Goal: Transaction & Acquisition: Purchase product/service

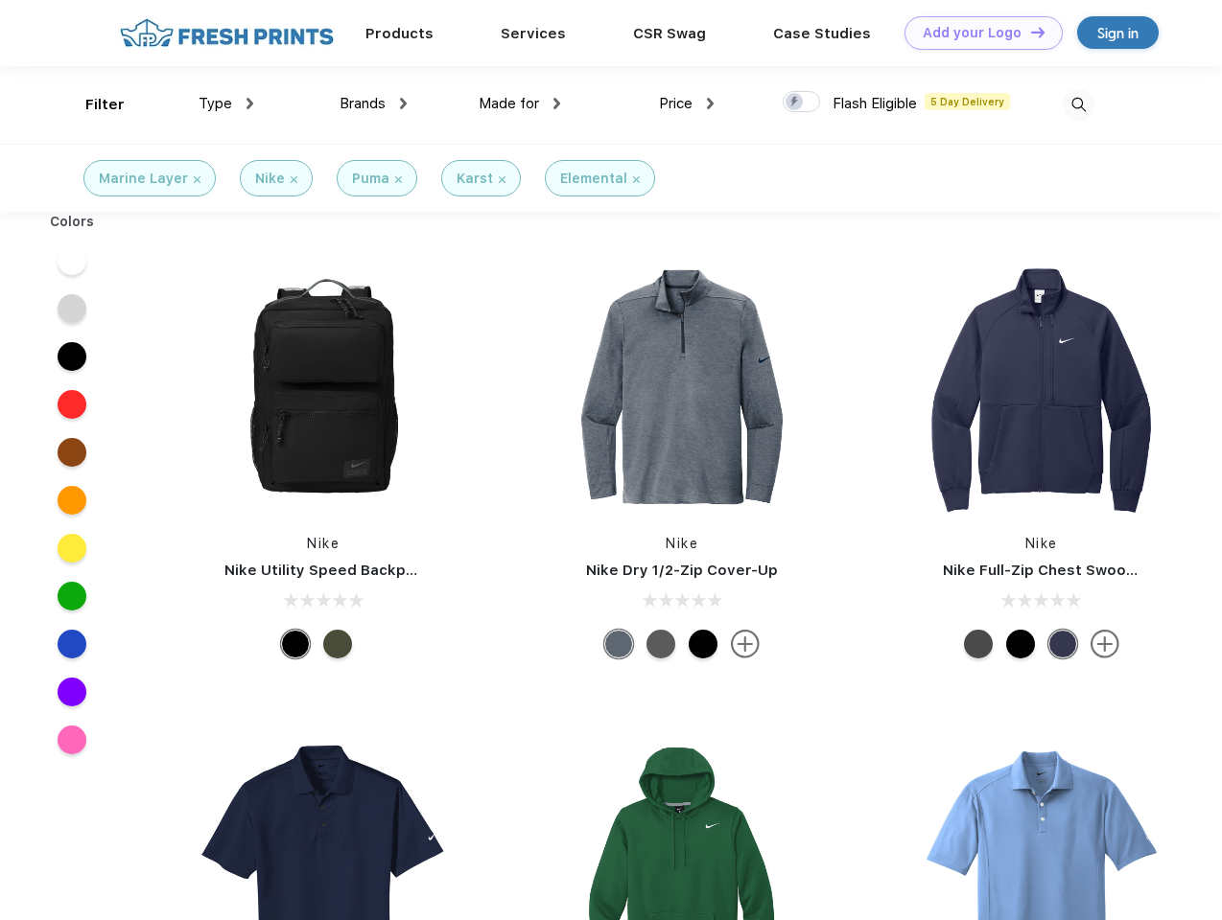
click at [976, 33] on link "Add your Logo Design Tool" at bounding box center [983, 33] width 158 height 34
click at [0, 0] on div "Design Tool" at bounding box center [0, 0] width 0 height 0
click at [1029, 32] on link "Add your Logo Design Tool" at bounding box center [983, 33] width 158 height 34
click at [92, 105] on div "Filter" at bounding box center [104, 105] width 39 height 22
click at [226, 104] on span "Type" at bounding box center [215, 103] width 34 height 17
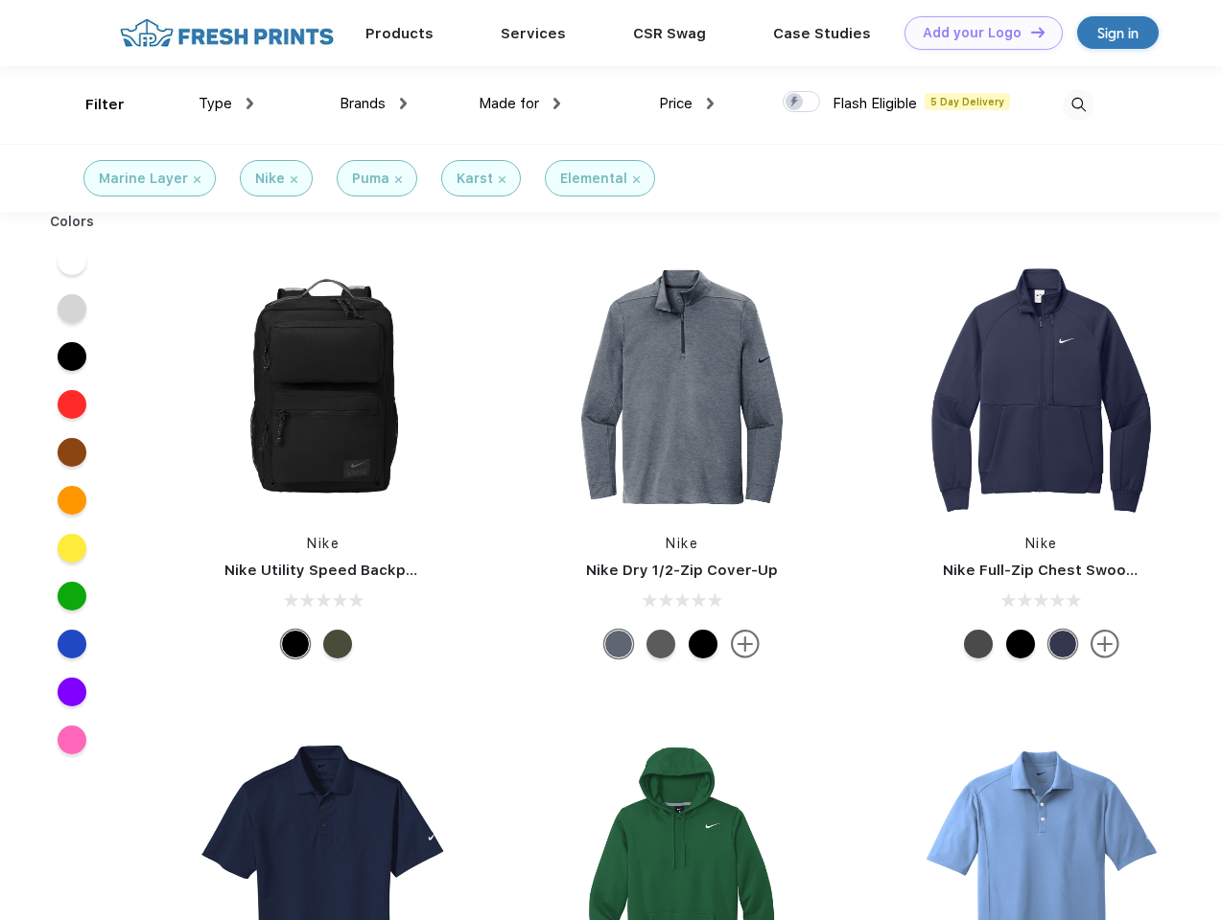
click at [373, 104] on span "Brands" at bounding box center [362, 103] width 46 height 17
click at [520, 104] on span "Made for" at bounding box center [508, 103] width 60 height 17
click at [687, 104] on span "Price" at bounding box center [676, 103] width 34 height 17
click at [802, 103] on div at bounding box center [800, 101] width 37 height 21
click at [795, 103] on input "checkbox" at bounding box center [788, 96] width 12 height 12
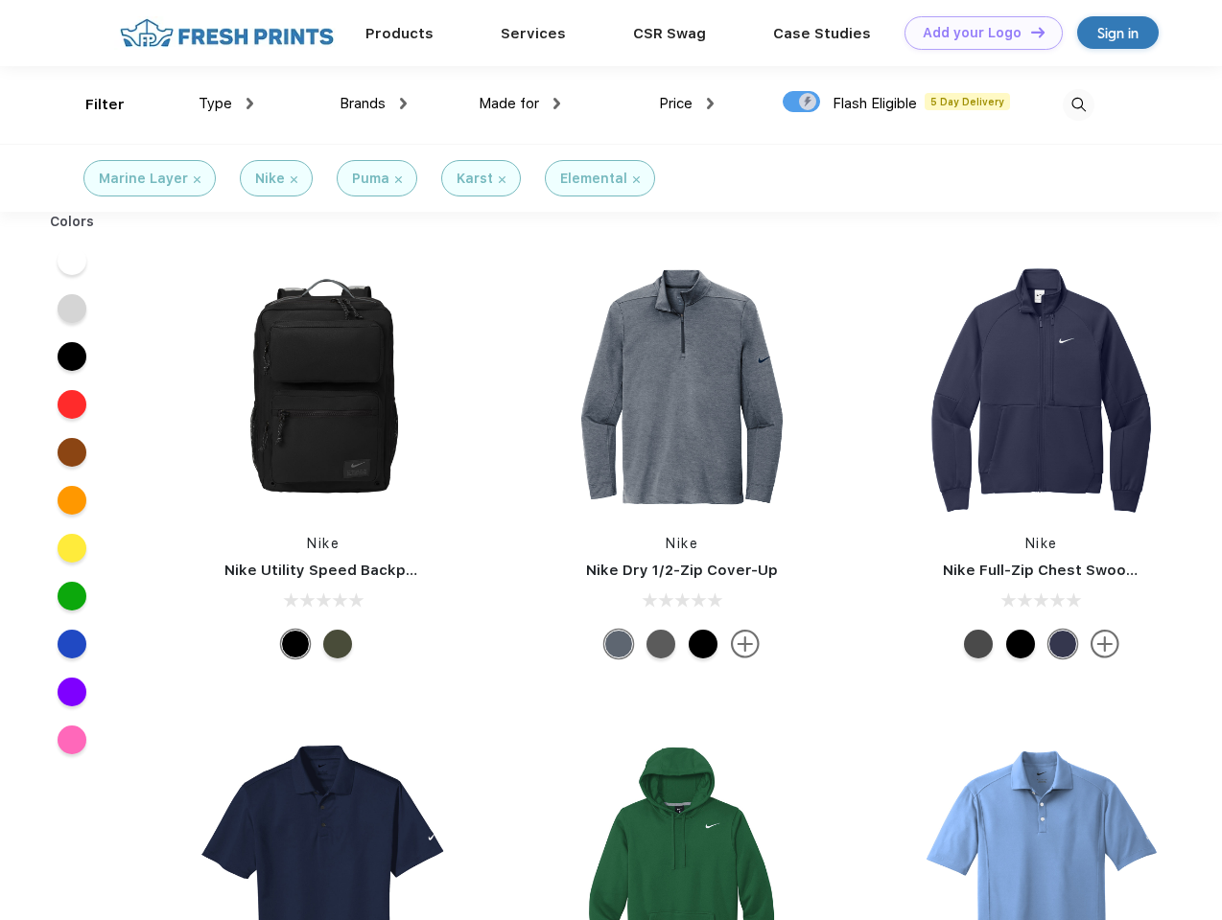
click at [1078, 105] on img at bounding box center [1078, 105] width 32 height 32
